Goal: Feedback & Contribution: Submit feedback/report problem

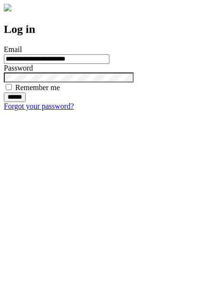
type input "**********"
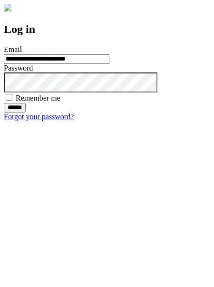
click at [26, 112] on input "******" at bounding box center [15, 108] width 22 height 10
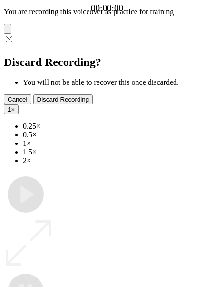
type input "**********"
